Goal: Transaction & Acquisition: Purchase product/service

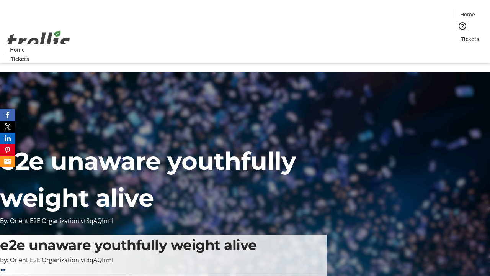
click at [461, 35] on span "Tickets" at bounding box center [470, 39] width 18 height 8
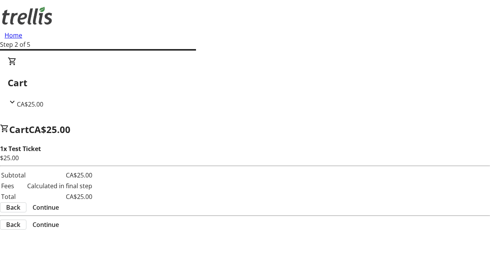
click at [59, 202] on span "Continue" at bounding box center [46, 206] width 26 height 9
